Goal: Information Seeking & Learning: Learn about a topic

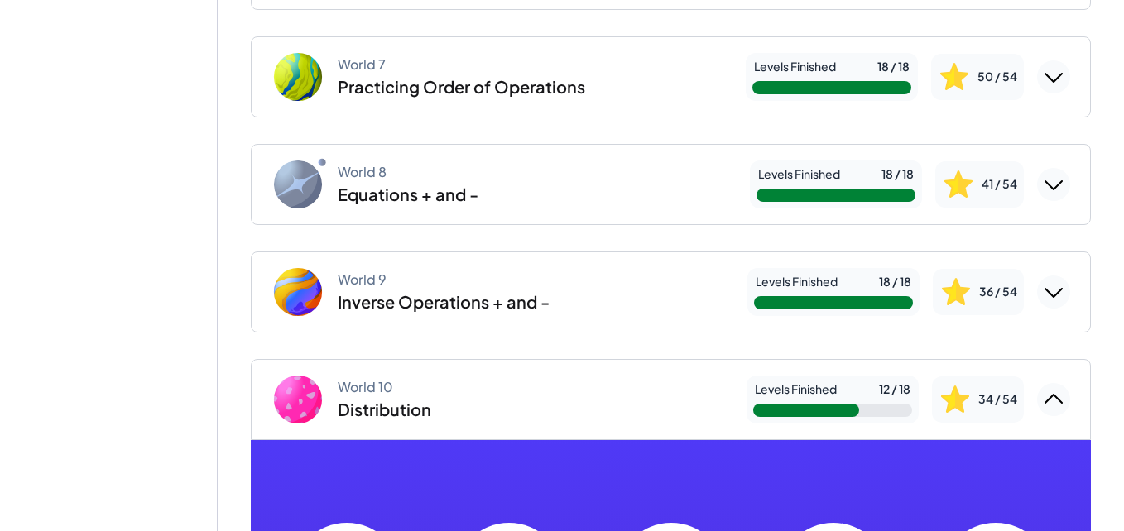
scroll to position [768, 0]
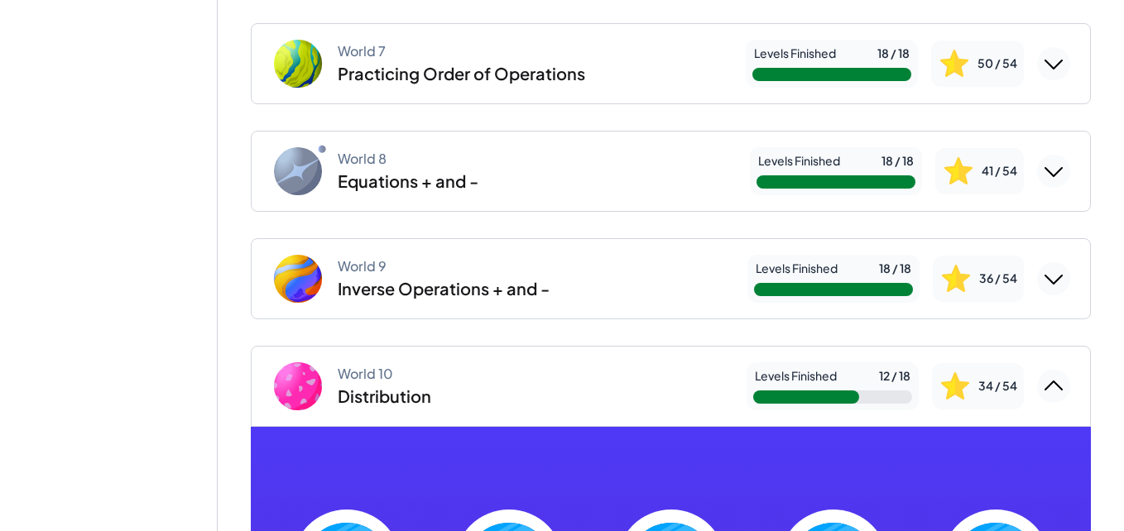
click at [542, 379] on div "World 10 Distribution" at bounding box center [502, 386] width 462 height 53
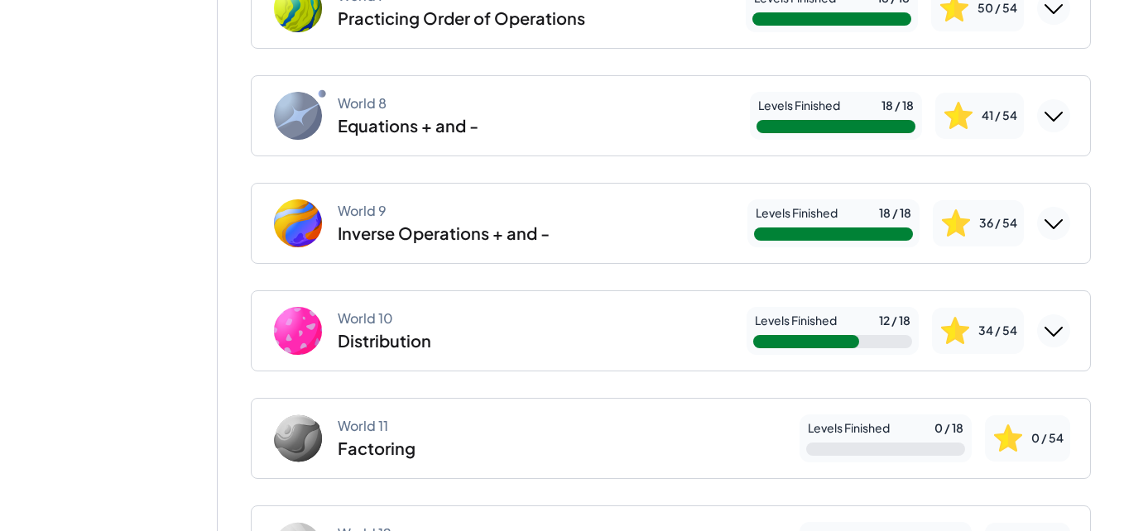
scroll to position [829, 0]
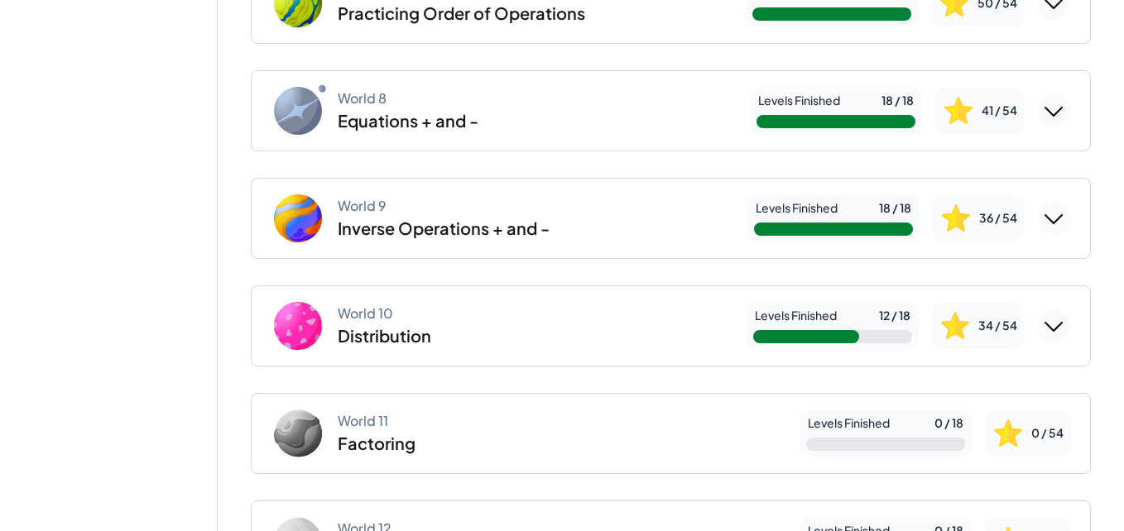
click at [573, 325] on div "World 10 Distribution" at bounding box center [502, 326] width 462 height 53
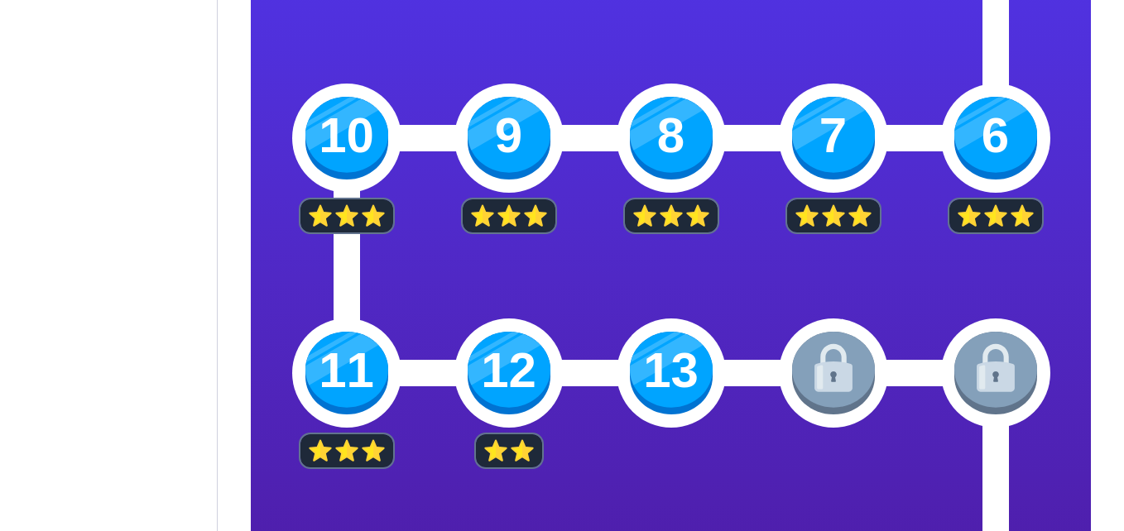
scroll to position [1420, 0]
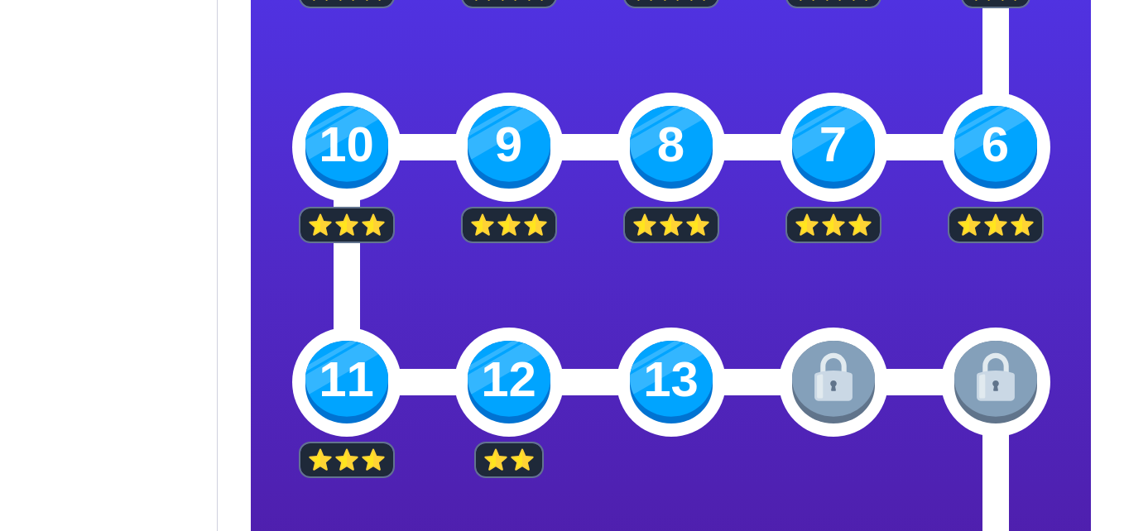
click at [617, 382] on div "13" at bounding box center [671, 382] width 109 height 109
click at [669, 382] on img at bounding box center [671, 382] width 83 height 83
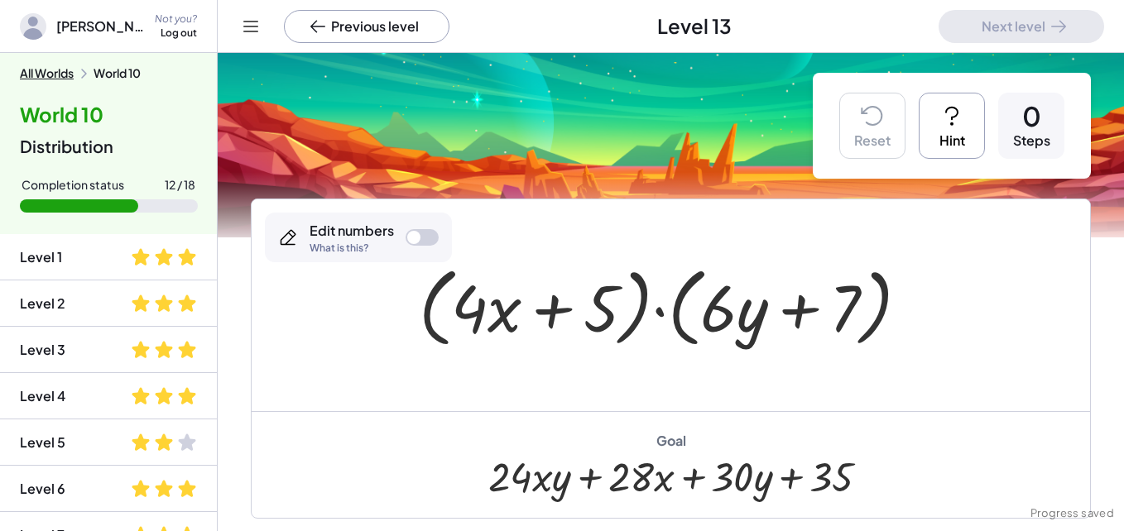
click at [1123, 45] on html "[PERSON_NAME] Not you? Log out Previous level Level 13 Next level All Worlds Wo…" at bounding box center [562, 265] width 1124 height 531
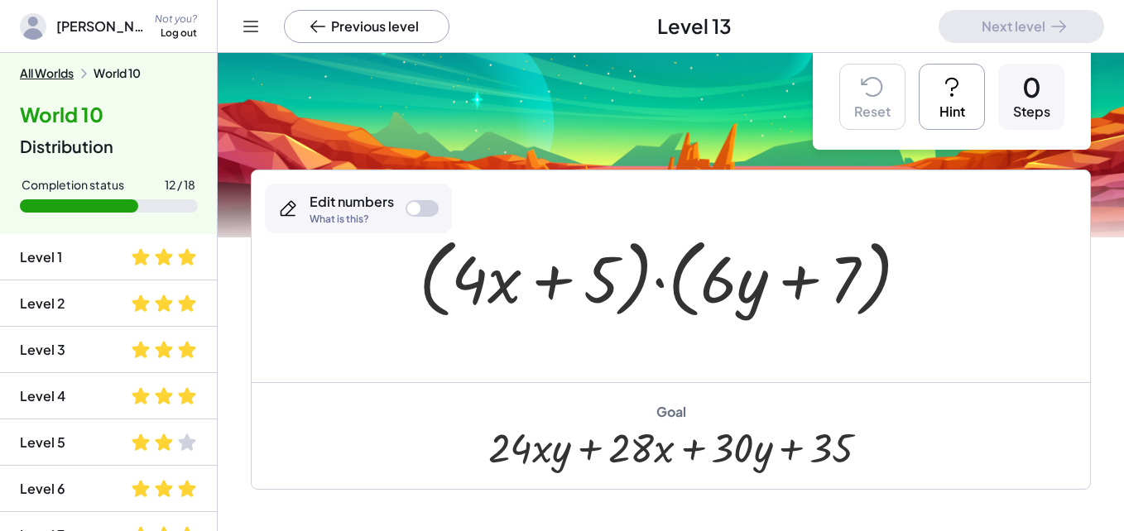
scroll to position [31, 0]
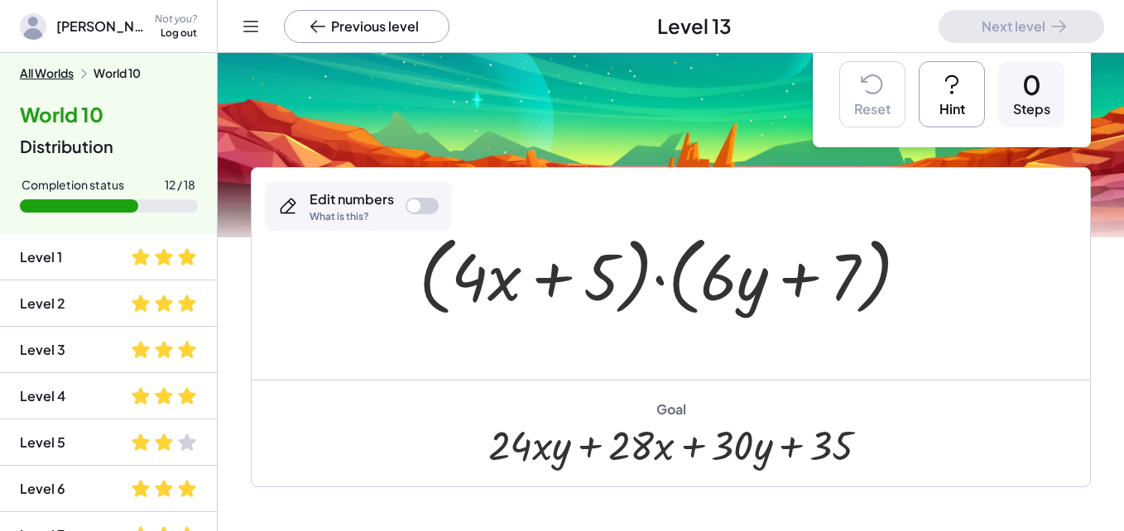
click at [536, 276] on div at bounding box center [671, 274] width 521 height 95
click at [511, 280] on div at bounding box center [671, 274] width 521 height 95
drag, startPoint x: 498, startPoint y: 283, endPoint x: 886, endPoint y: 285, distance: 387.4
click at [886, 285] on div at bounding box center [671, 274] width 521 height 95
drag, startPoint x: 848, startPoint y: 277, endPoint x: 718, endPoint y: 272, distance: 129.2
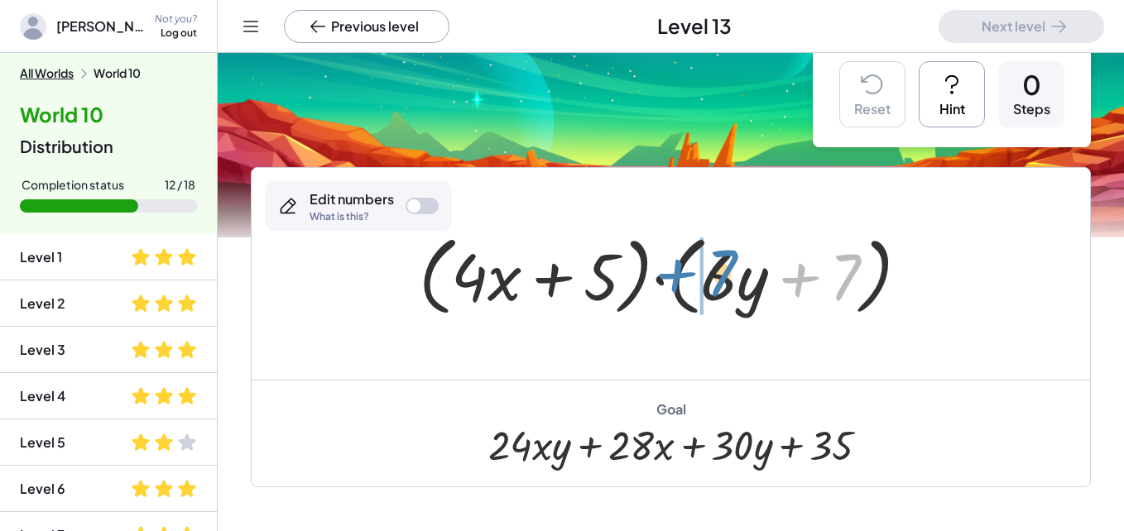
click at [718, 272] on div at bounding box center [671, 274] width 521 height 95
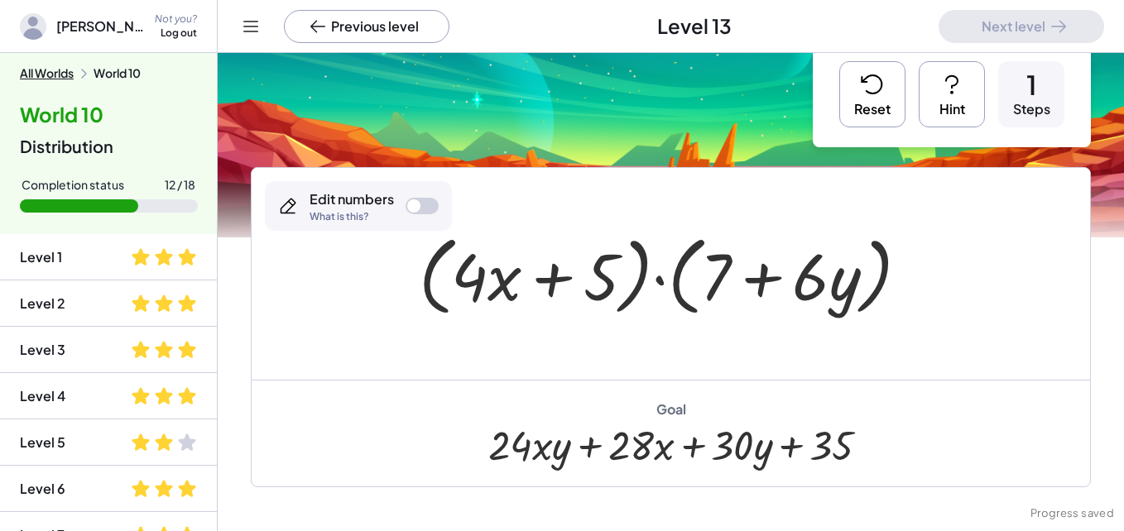
click at [771, 286] on div at bounding box center [671, 274] width 521 height 95
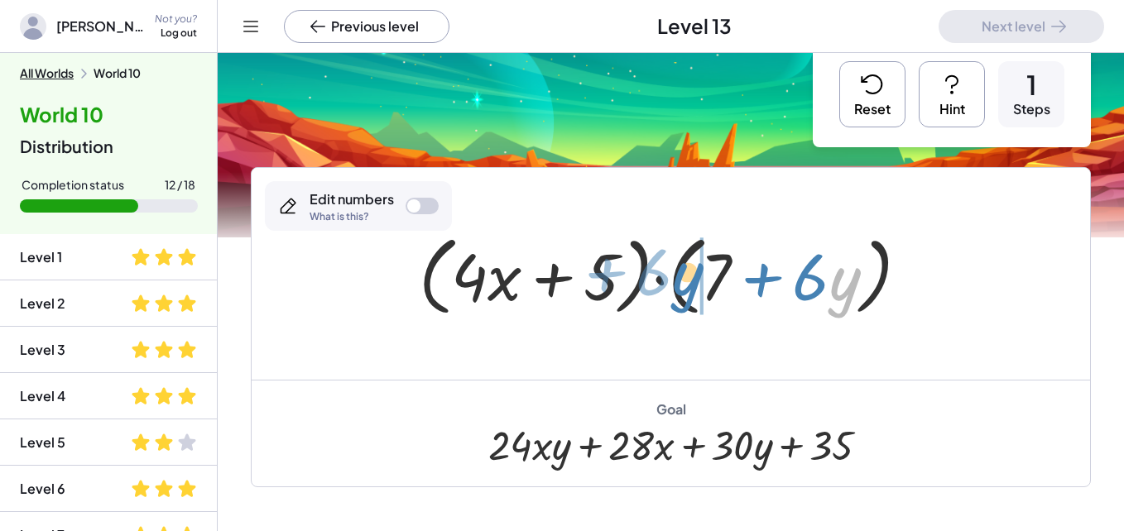
drag, startPoint x: 836, startPoint y: 279, endPoint x: 674, endPoint y: 271, distance: 162.4
click at [674, 271] on div at bounding box center [671, 274] width 521 height 95
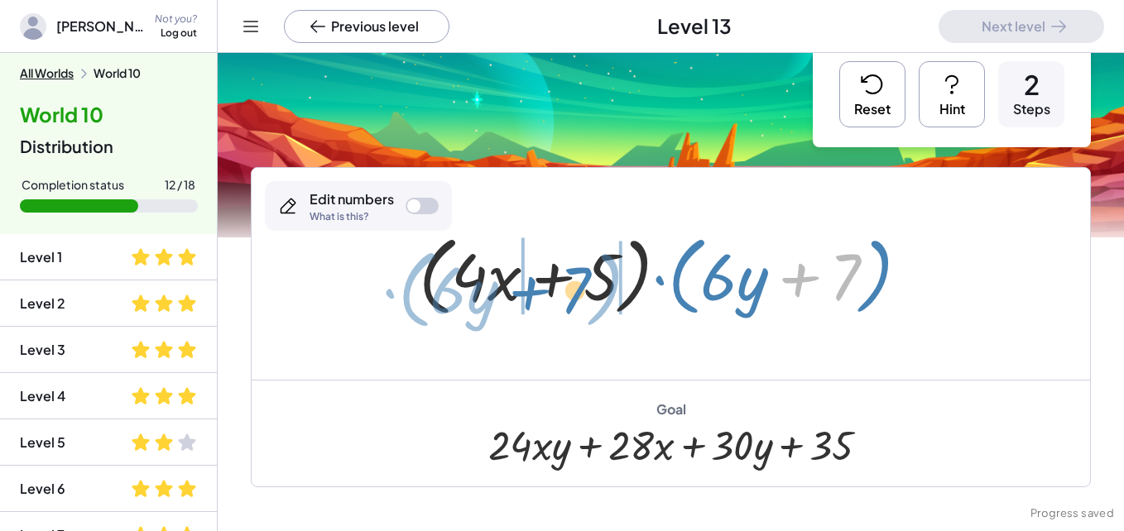
drag, startPoint x: 842, startPoint y: 269, endPoint x: 569, endPoint y: 281, distance: 272.6
click at [569, 281] on div at bounding box center [671, 274] width 521 height 95
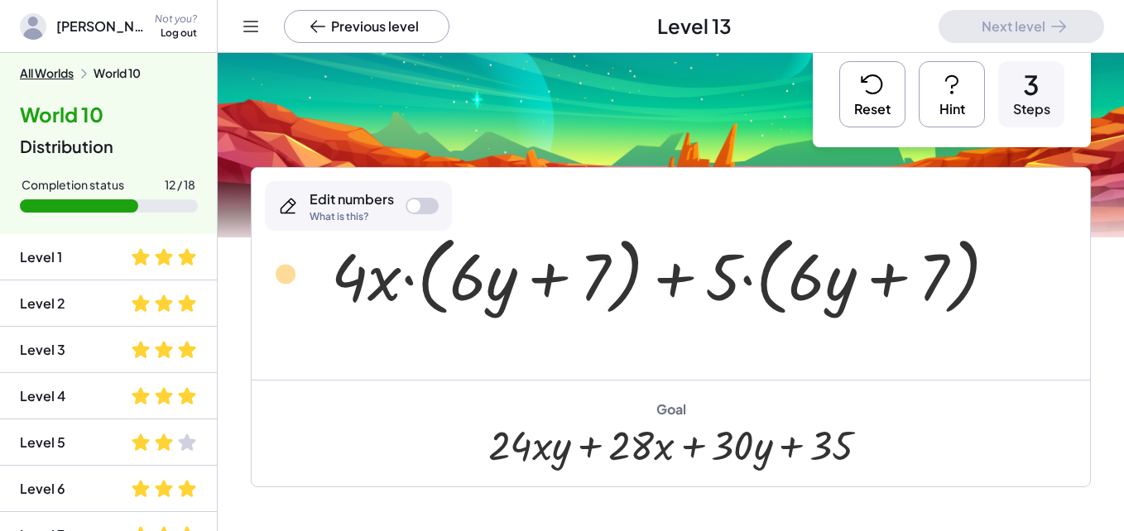
drag, startPoint x: 346, startPoint y: 276, endPoint x: 283, endPoint y: 272, distance: 63.0
drag, startPoint x: 465, startPoint y: 281, endPoint x: 699, endPoint y: 276, distance: 233.5
click at [699, 276] on div at bounding box center [671, 274] width 696 height 95
drag, startPoint x: 475, startPoint y: 271, endPoint x: 490, endPoint y: 276, distance: 15.5
click at [490, 276] on div at bounding box center [671, 274] width 696 height 95
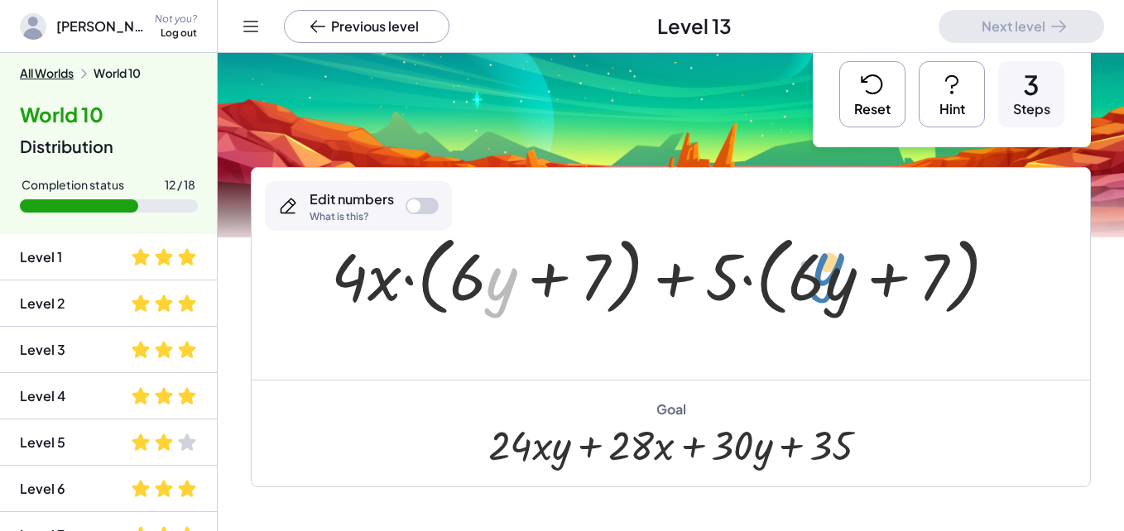
drag, startPoint x: 497, startPoint y: 279, endPoint x: 824, endPoint y: 266, distance: 327.2
click at [824, 266] on div at bounding box center [671, 274] width 696 height 95
click at [845, 113] on button "Reset" at bounding box center [872, 94] width 66 height 66
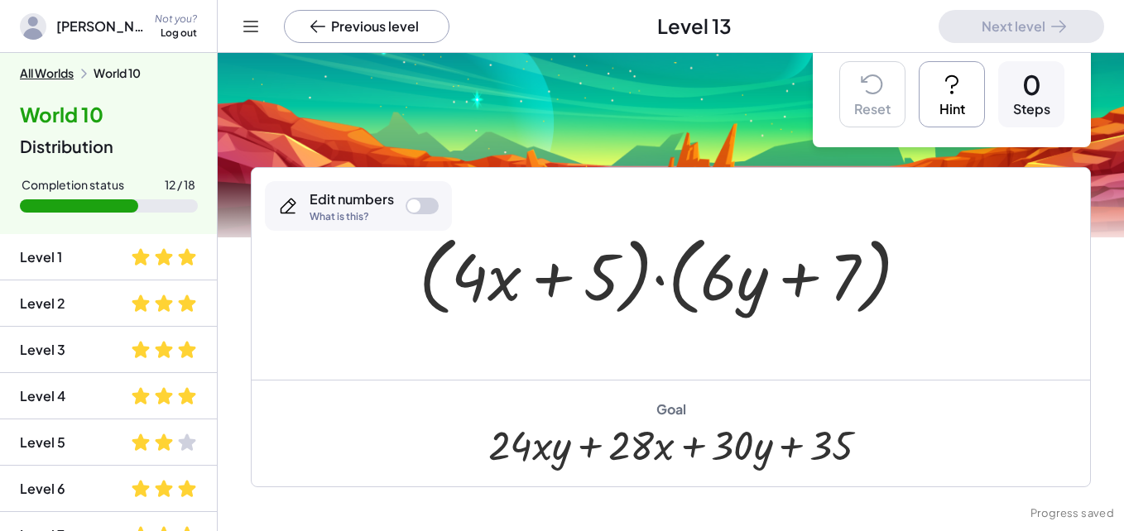
click at [955, 73] on button "Hint" at bounding box center [952, 94] width 66 height 66
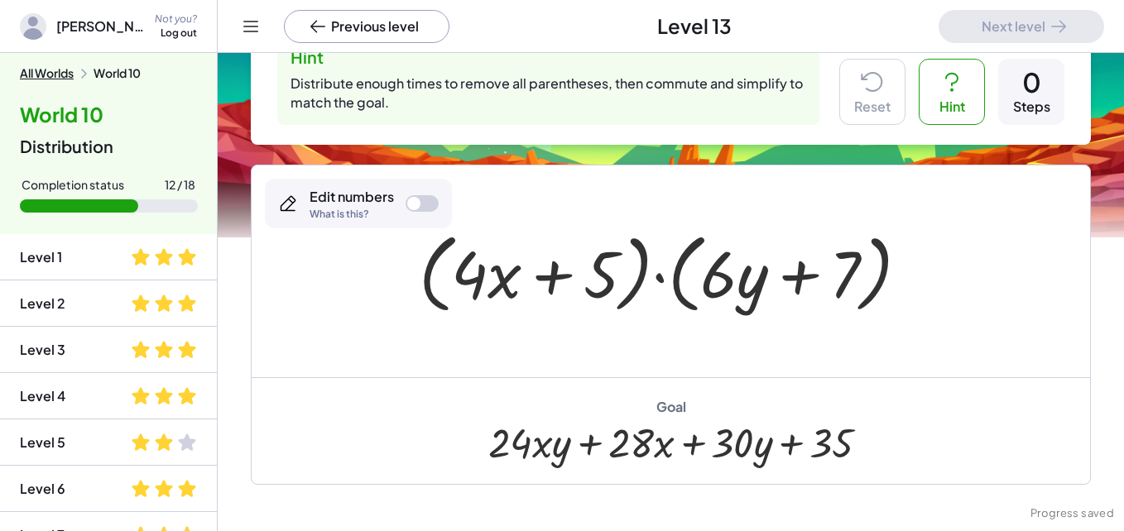
scroll to position [66, 0]
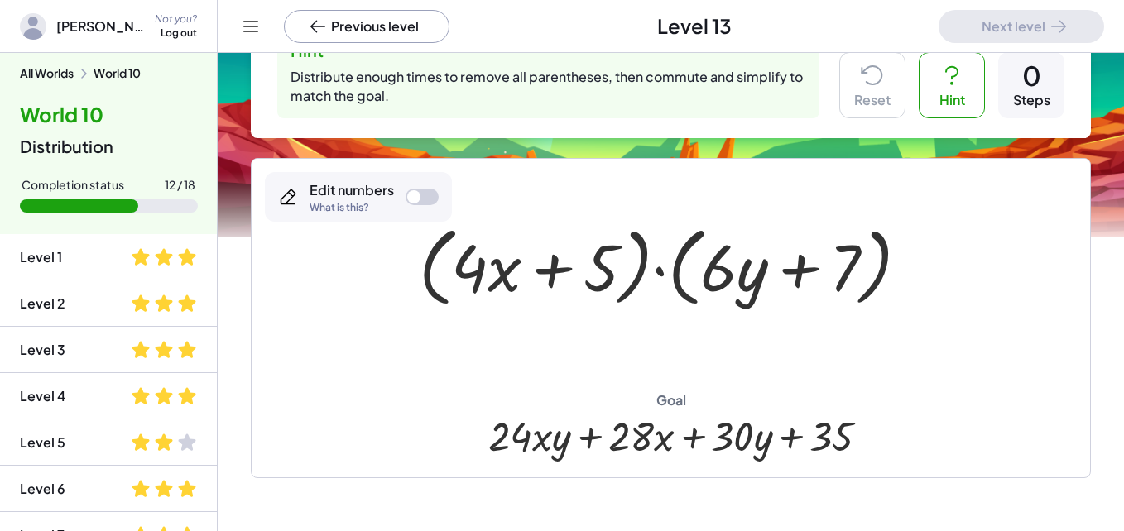
click at [637, 275] on div at bounding box center [671, 265] width 521 height 95
click at [641, 262] on div at bounding box center [671, 265] width 521 height 95
click at [662, 278] on div at bounding box center [671, 265] width 521 height 95
click at [660, 272] on div at bounding box center [671, 265] width 521 height 95
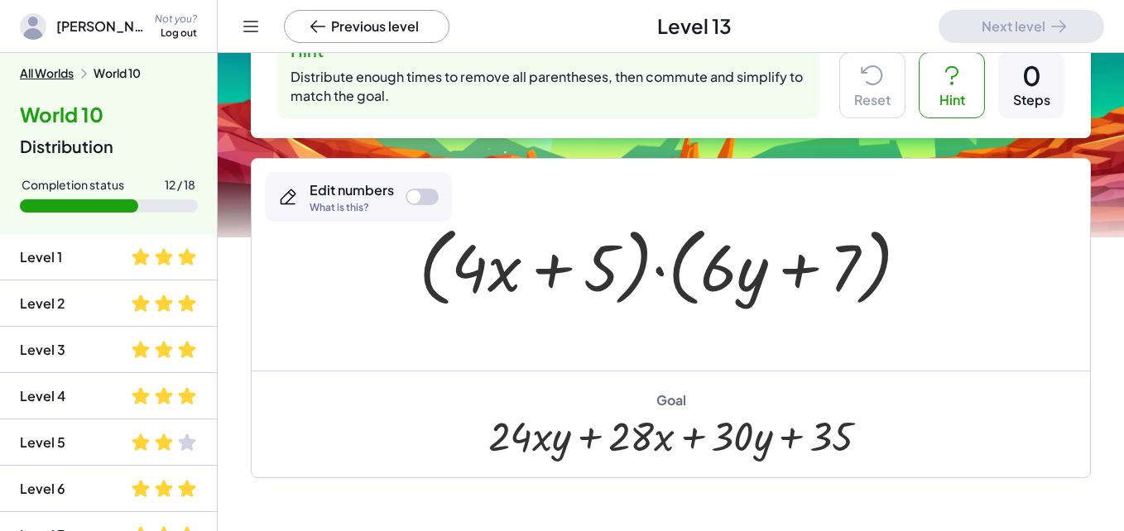
click at [420, 187] on div "Edit numbers What is this?" at bounding box center [358, 197] width 187 height 50
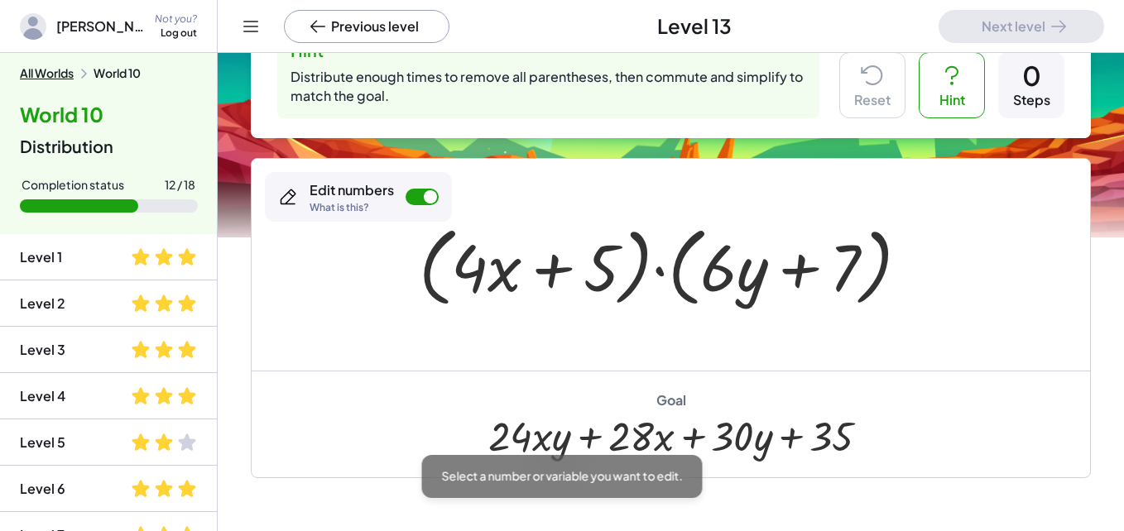
click at [443, 264] on div at bounding box center [671, 265] width 521 height 95
drag, startPoint x: 387, startPoint y: 266, endPoint x: 601, endPoint y: 257, distance: 213.7
click at [601, 257] on div "· ( + · 4 · x + 5 ) · ( + · 6 · y + 7 )" at bounding box center [671, 265] width 838 height 212
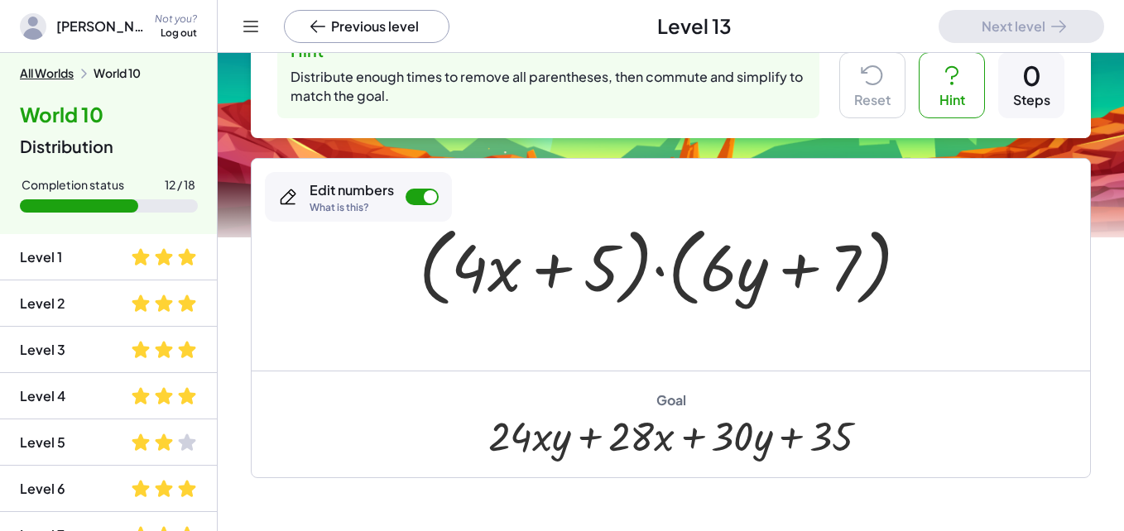
click at [477, 176] on div at bounding box center [671, 265] width 838 height 212
click at [420, 198] on div at bounding box center [422, 197] width 33 height 17
click at [431, 255] on div at bounding box center [671, 265] width 521 height 95
drag, startPoint x: 431, startPoint y: 255, endPoint x: 510, endPoint y: 275, distance: 81.1
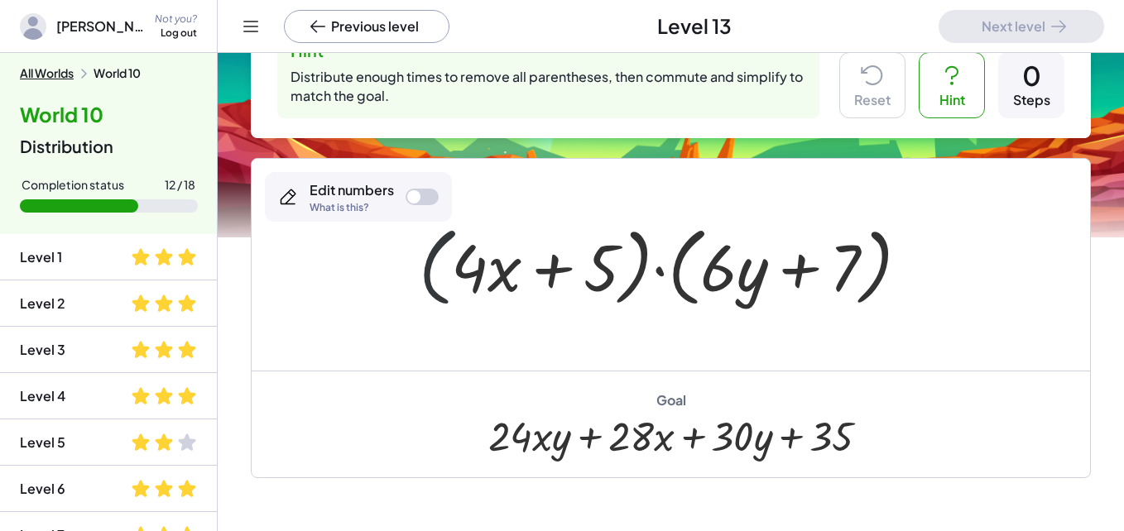
click at [453, 255] on div at bounding box center [671, 265] width 521 height 95
click at [669, 271] on div at bounding box center [671, 265] width 521 height 95
